Goal: Share content

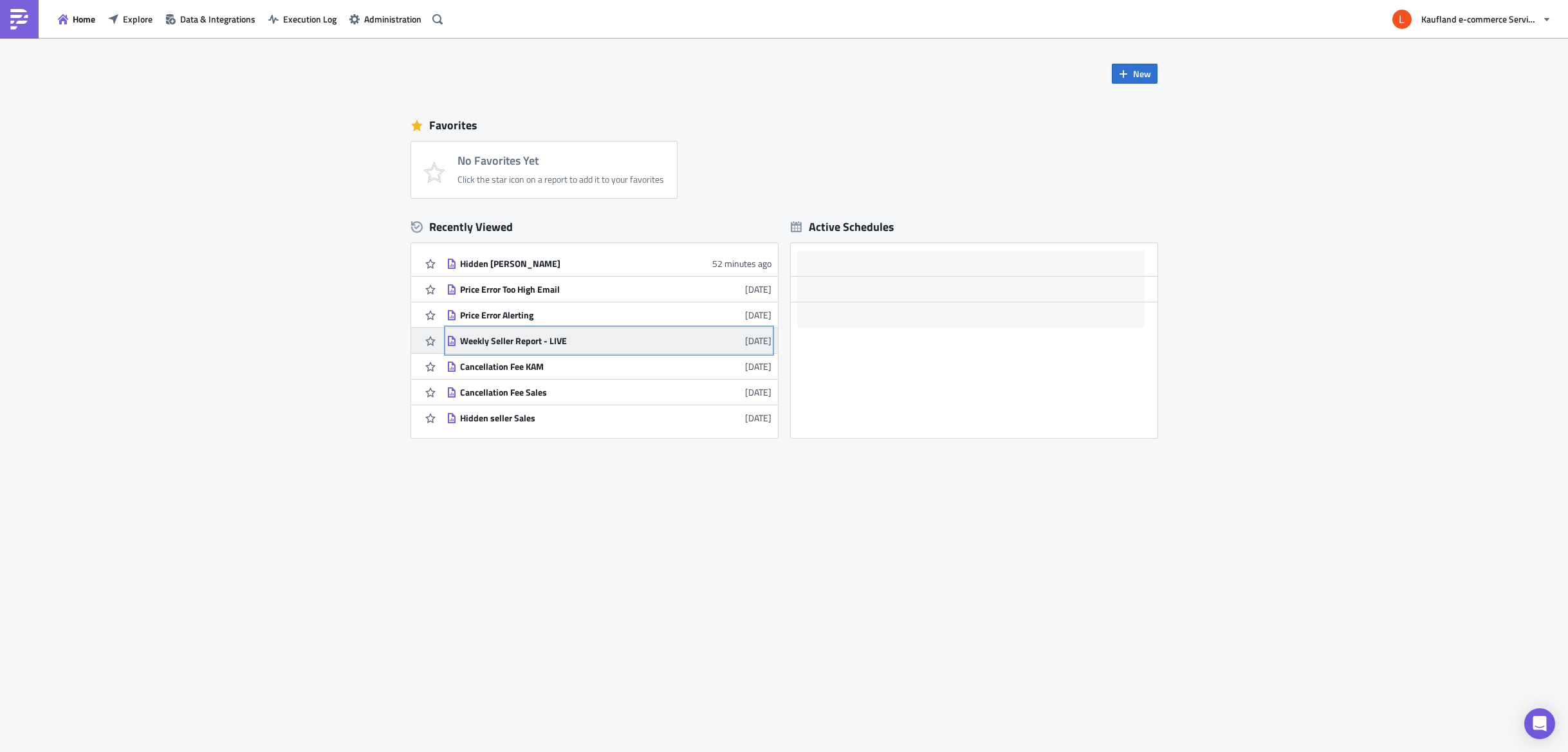
click at [506, 340] on div "Weekly Seller Report - LIVE" at bounding box center [572, 340] width 225 height 11
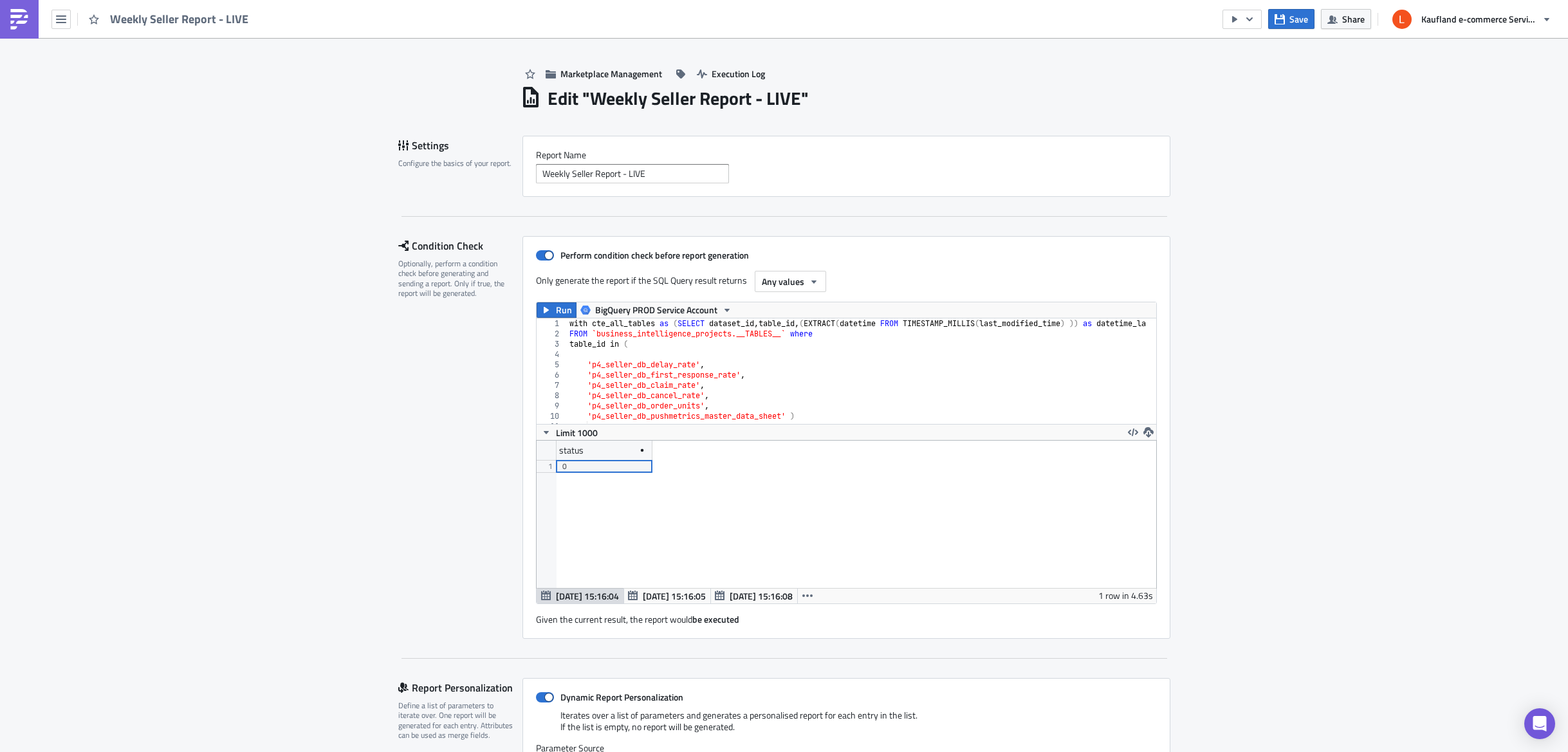
scroll to position [148, 619]
click at [1251, 19] on icon "button" at bounding box center [1250, 19] width 7 height 4
click at [1347, 18] on span "Share" at bounding box center [1353, 19] width 23 height 13
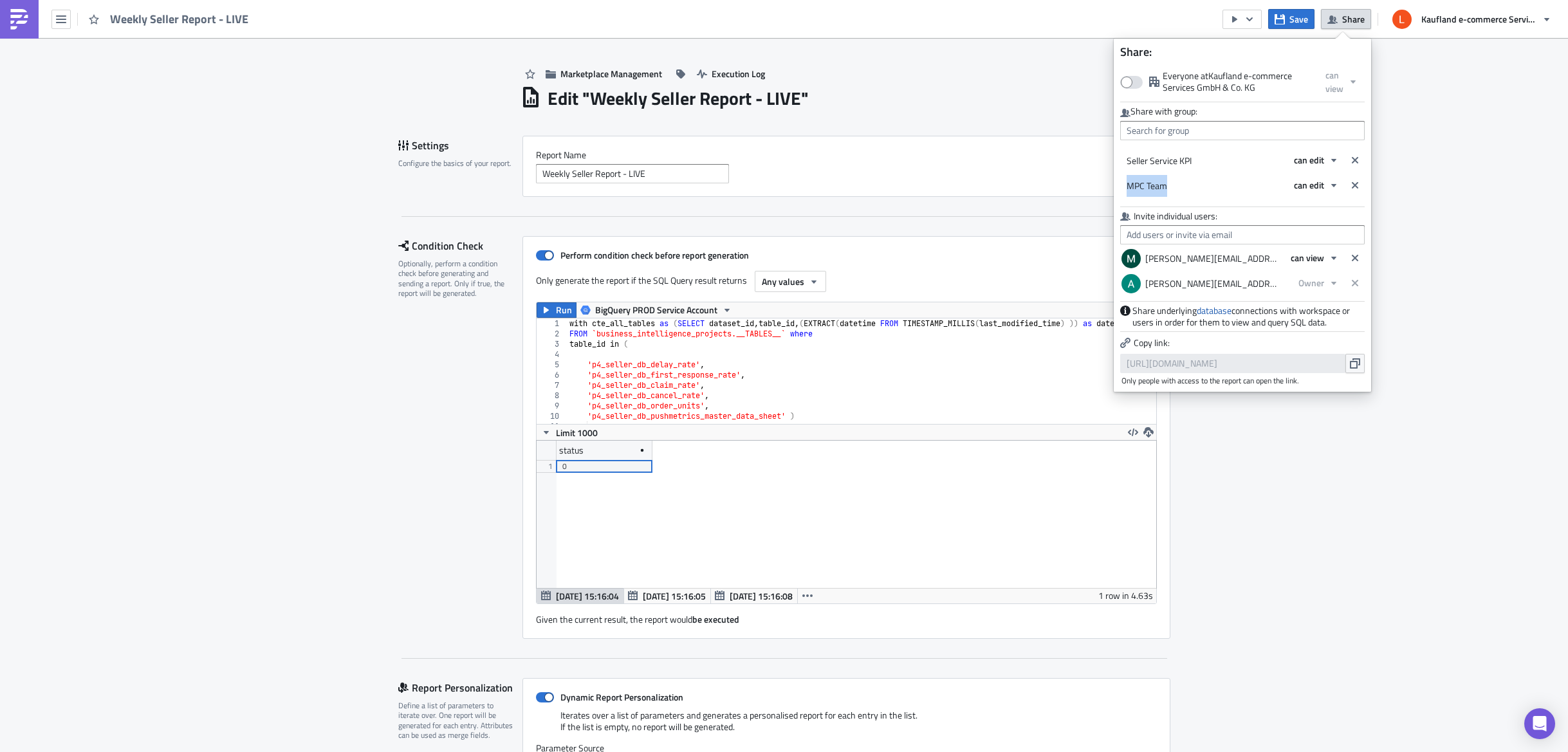
drag, startPoint x: 1128, startPoint y: 183, endPoint x: 1169, endPoint y: 184, distance: 41.0
click at [1169, 184] on div "MPC Team can edit" at bounding box center [1242, 186] width 245 height 22
copy div "MPC Team"
